Goal: Task Accomplishment & Management: Use online tool/utility

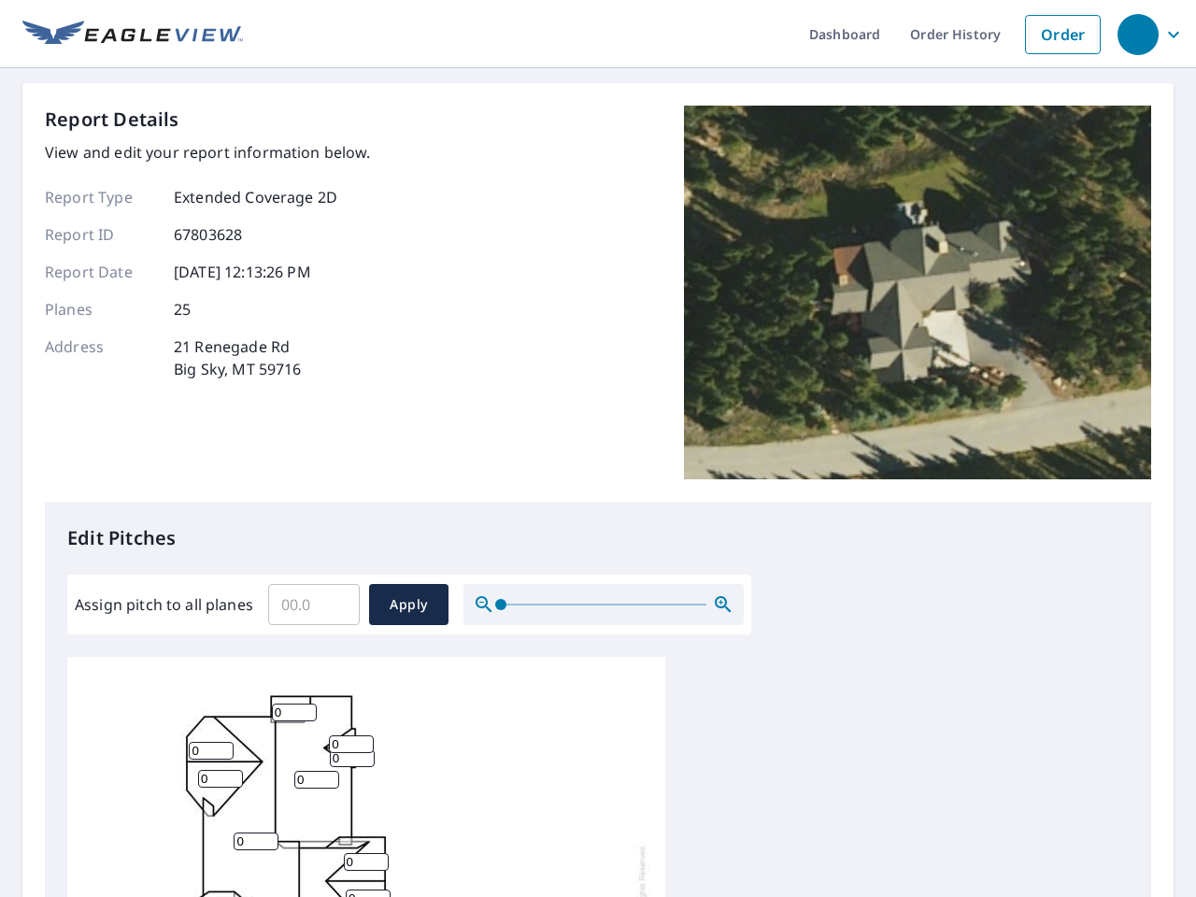
click at [598, 449] on div "Report Details View and edit your report information below. Report Type Extende…" at bounding box center [598, 304] width 1107 height 396
click at [1137, 34] on div "button" at bounding box center [1138, 34] width 41 height 41
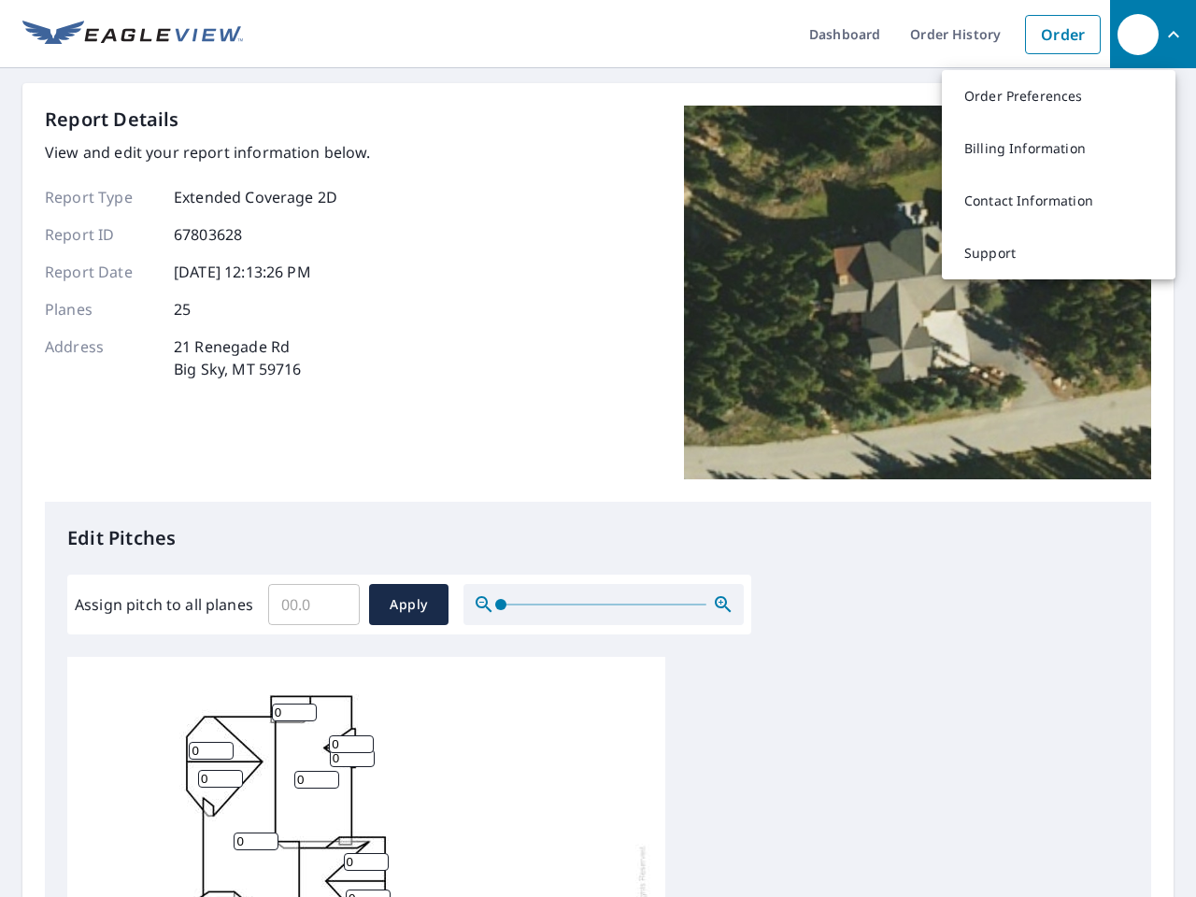
click at [314, 605] on input "Assign pitch to all planes" at bounding box center [314, 605] width 92 height 52
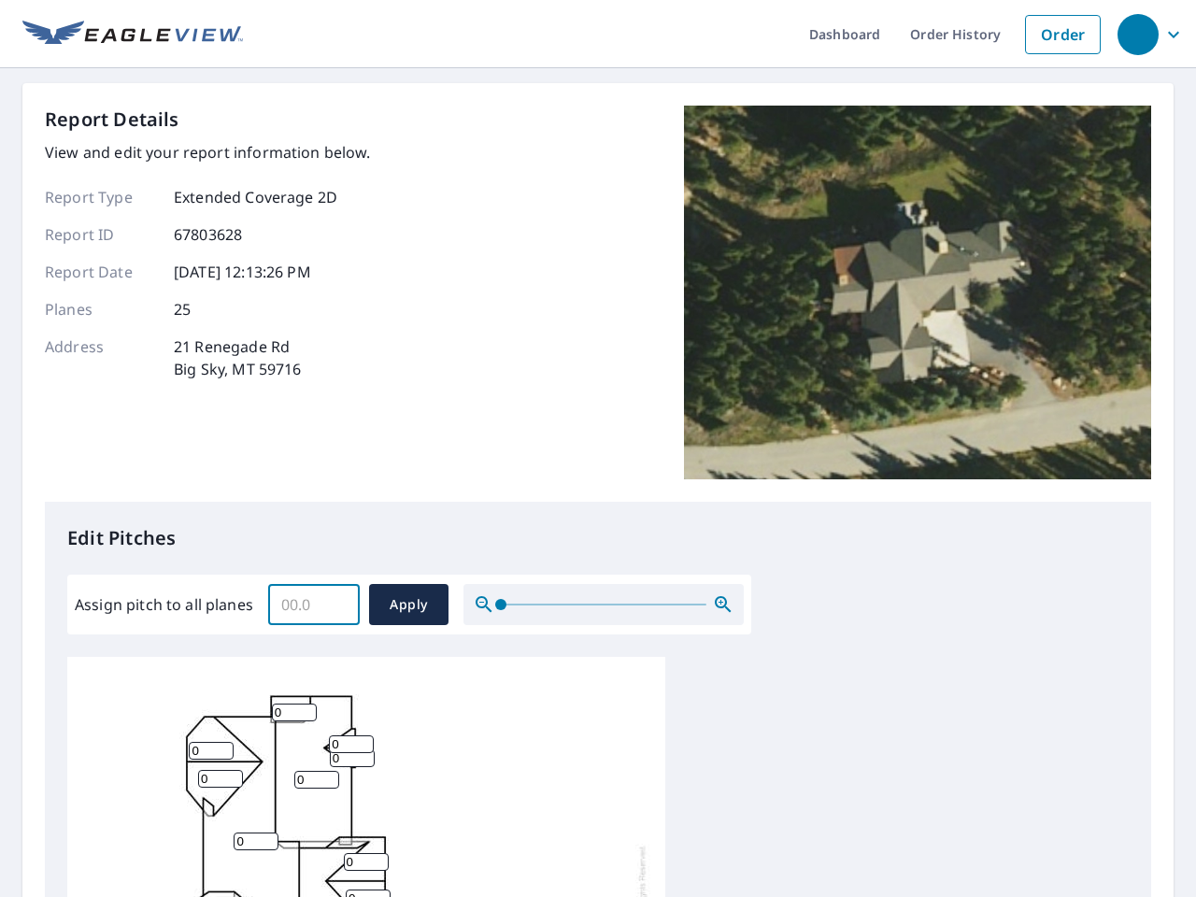
click at [408, 605] on span "Apply" at bounding box center [409, 604] width 50 height 23
click at [723, 605] on icon "button" at bounding box center [723, 604] width 22 height 22
